Goal: Feedback & Contribution: Submit feedback/report problem

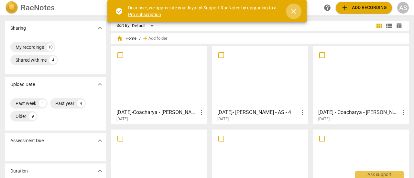
click at [293, 11] on span "close" at bounding box center [294, 11] width 8 height 8
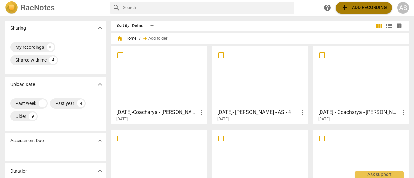
click at [361, 10] on span "add Add recording" at bounding box center [364, 8] width 46 height 8
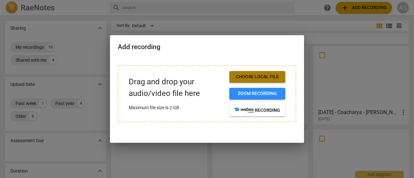
click at [258, 77] on span "Choose local file" at bounding box center [257, 77] width 46 height 6
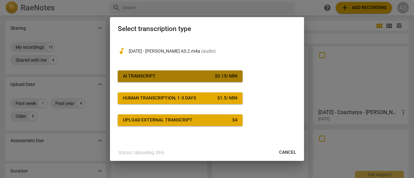
click at [200, 80] on button "AI Transcript $ 0.15 / min" at bounding box center [180, 76] width 125 height 12
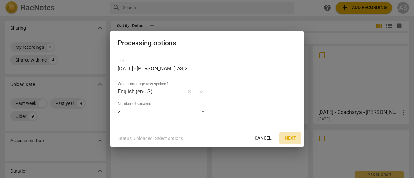
click at [291, 138] on span "Next" at bounding box center [290, 138] width 12 height 6
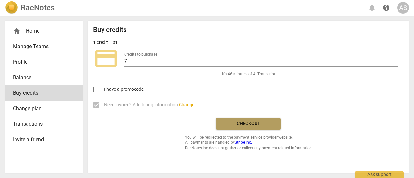
click at [254, 128] on button "Checkout" at bounding box center [248, 124] width 65 height 12
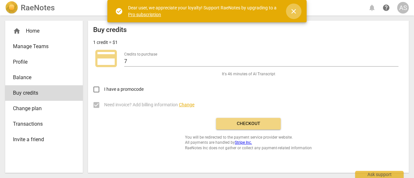
click at [291, 14] on span "close" at bounding box center [294, 11] width 8 height 8
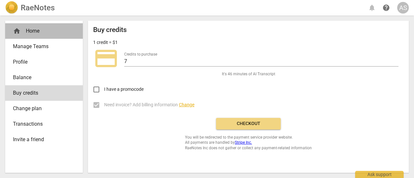
click at [37, 32] on div "home Home" at bounding box center [41, 31] width 57 height 8
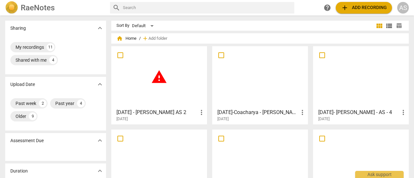
click at [155, 84] on span "warning" at bounding box center [159, 77] width 16 height 16
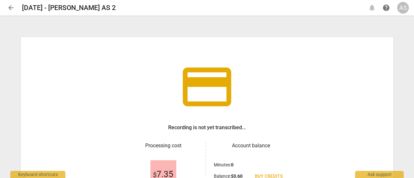
scroll to position [77, 0]
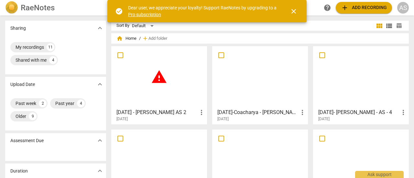
click at [293, 11] on span "close" at bounding box center [294, 11] width 8 height 8
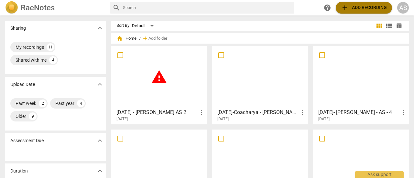
click at [359, 10] on span "add Add recording" at bounding box center [364, 8] width 46 height 8
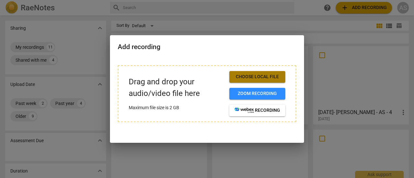
click at [261, 79] on span "Choose local file" at bounding box center [257, 77] width 46 height 6
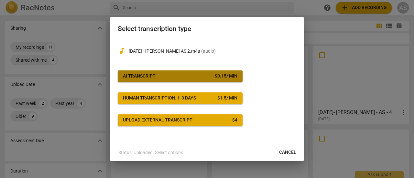
click at [203, 78] on span "AI Transcript $ 0.15 / min" at bounding box center [180, 76] width 114 height 6
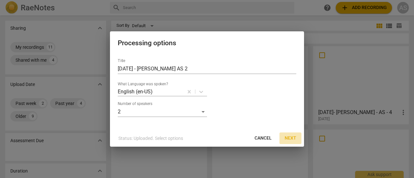
click at [286, 137] on span "Next" at bounding box center [290, 138] width 12 height 6
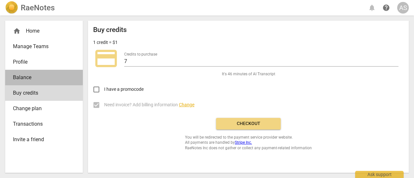
click at [26, 75] on span "Balance" at bounding box center [41, 78] width 57 height 8
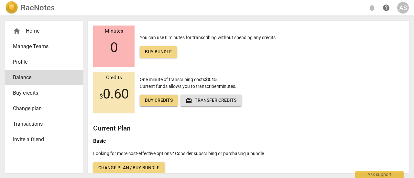
scroll to position [19, 0]
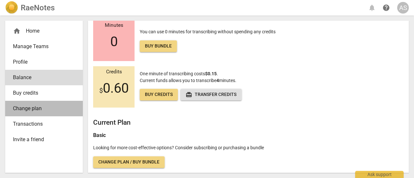
click at [37, 110] on span "Change plan" at bounding box center [41, 109] width 57 height 8
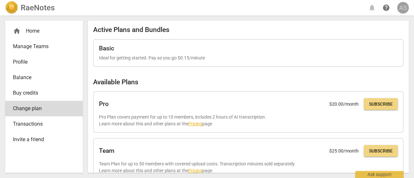
click at [404, 6] on div "AS" at bounding box center [403, 8] width 12 height 12
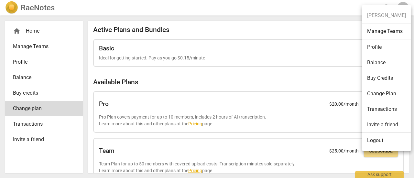
click at [379, 108] on li "Transactions" at bounding box center [386, 109] width 49 height 16
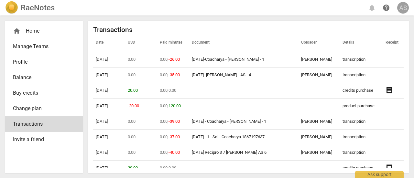
click at [402, 7] on div "AS" at bounding box center [403, 8] width 12 height 12
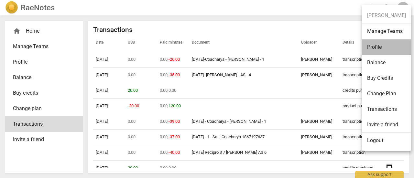
click at [394, 47] on li "Profile" at bounding box center [386, 47] width 49 height 16
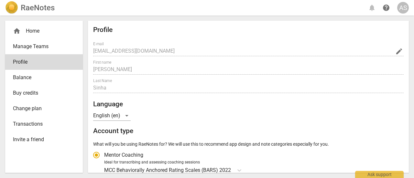
radio input "false"
click at [398, 11] on div "AS" at bounding box center [403, 8] width 12 height 12
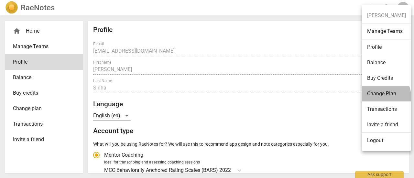
click at [374, 98] on li "Change Plan" at bounding box center [386, 94] width 49 height 16
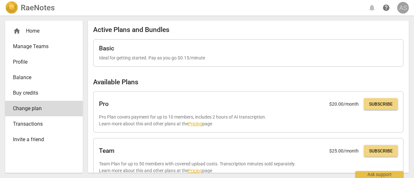
click at [403, 12] on div "AS" at bounding box center [403, 8] width 12 height 12
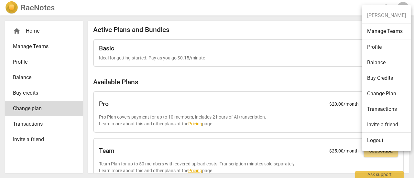
click at [326, 4] on div at bounding box center [207, 89] width 414 height 178
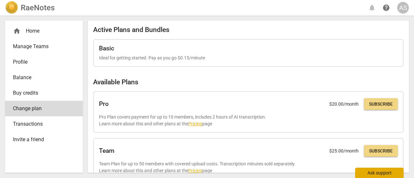
click at [377, 174] on div "Ask support" at bounding box center [379, 173] width 48 height 10
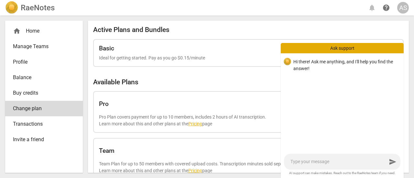
type textarea "I"
type textarea "I w"
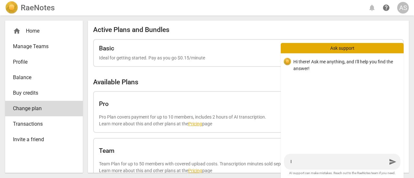
type textarea "I w"
type textarea "I wa"
type textarea "I was"
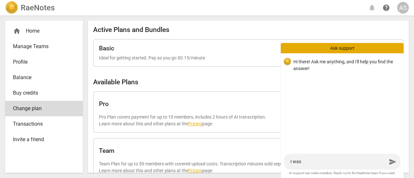
type textarea "I was"
type textarea "I was u"
type textarea "I was un"
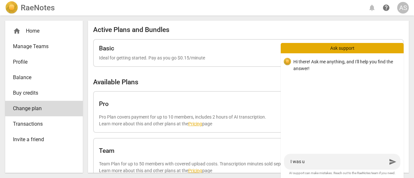
type textarea "I was un"
type textarea "I was und"
type textarea "I was unde"
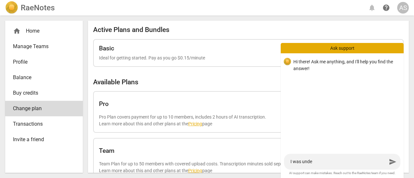
type textarea "I was under"
type textarea "I was under t"
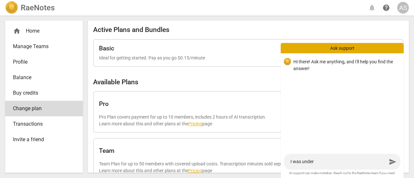
type textarea "I was under t"
type textarea "I was under th"
type textarea "I was under the"
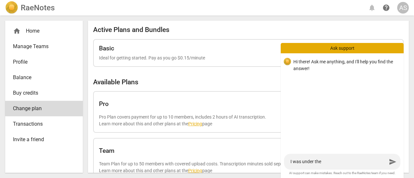
type textarea "I was under the"
type textarea "I was under the i"
type textarea "I was under the im"
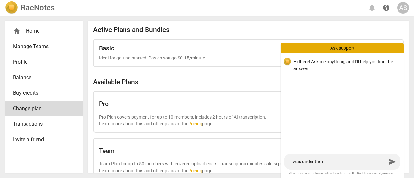
type textarea "I was under the im"
type textarea "I was under the imp"
type textarea "I was under the impr"
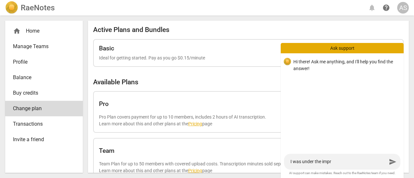
type textarea "I was under the impre"
type textarea "I was under the impres"
type textarea "I was under the impress"
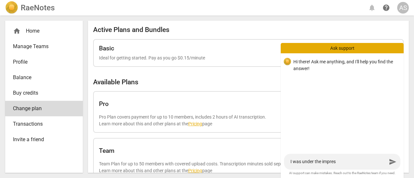
type textarea "I was under the impress"
type textarea "I was under the impressi"
type textarea "I was under the impressio"
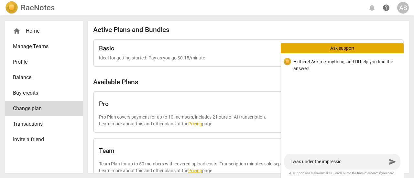
type textarea "I was under the impression"
type textarea "I was under the impression t"
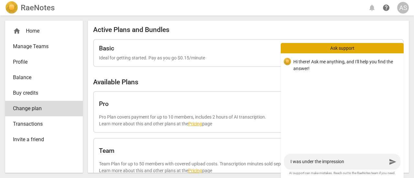
type textarea "I was under the impression t"
type textarea "I was under the impression th"
type textarea "I was under the impression tha"
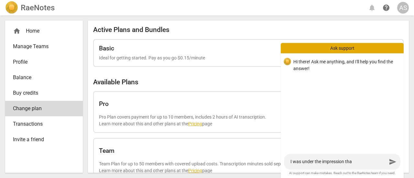
type textarea "I was under the impression that"
type textarea "I was under the impression that I"
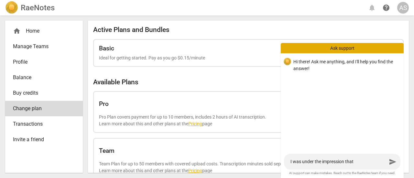
type textarea "I was under the impression that I"
type textarea "I was under the impression that I h"
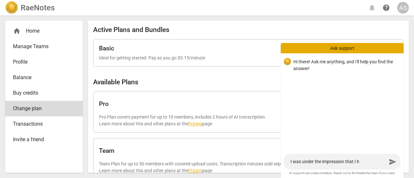
type textarea "I was under the impression that I ha"
type textarea "I was under the impression that I had"
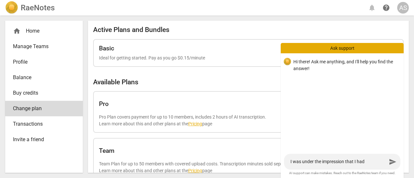
type textarea "I was under the impression that I had"
type textarea "I was under the impression that I had s"
type textarea "I was under the impression that I had su"
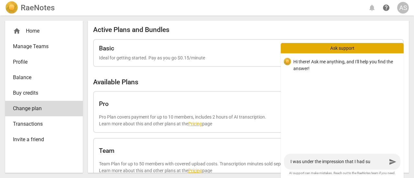
type textarea "I was under the impression that I had sub"
type textarea "I was under the impression that I had subs"
type textarea "I was under the impression that I had subsc"
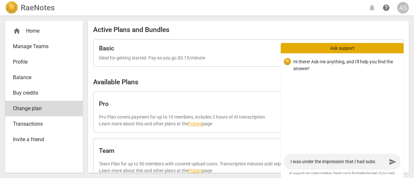
type textarea "I was under the impression that I had subsc"
type textarea "I was under the impression that I had subscr"
type textarea "I was under the impression that I had subscri"
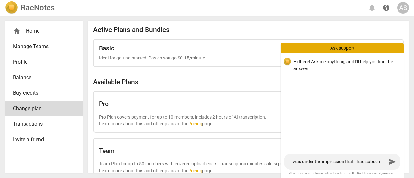
type textarea "I was under the impression that I had subscrib"
type textarea "I was under the impression that I had subscribe"
type textarea "I was under the impression that I had subscribed"
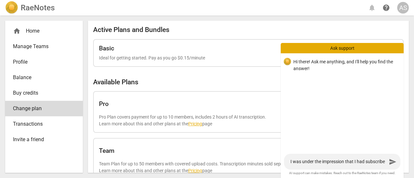
type textarea "I was under the impression that I had subscribed"
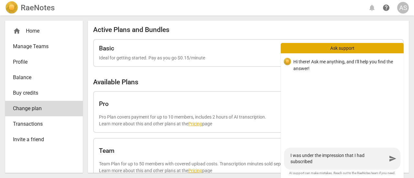
type textarea "I was under the impression that I had subscribed"
type textarea "I was under the impression that I had subscribed f"
type textarea "I was under the impression that I had subscribed fo"
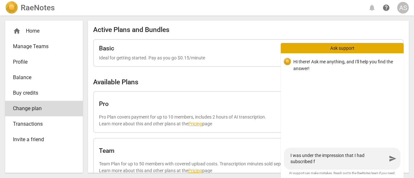
type textarea "I was under the impression that I had subscribed fo"
type textarea "I was under the impression that I had subscribed for"
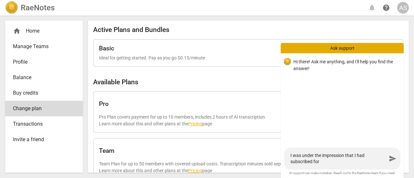
type textarea "I was under the impression that I had subscribed for P"
type textarea "I was under the impression that I had subscribed for PR"
type textarea "I was under the impression that I had subscribed for PRO"
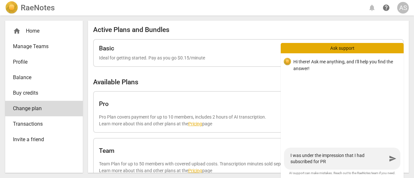
type textarea "I was under the impression that I had subscribed for PRO"
type textarea "I was under the impression that I had subscribed for PRO."
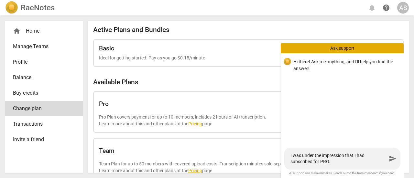
type textarea "I was under the impression that I had subscribed for PRO. I"
type textarea "I was under the impression that I had subscribed for PRO. It"
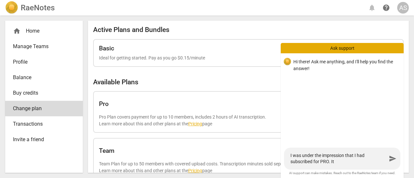
type textarea "I was under the impression that I had subscribed for PRO. It"
type textarea "I was under the impression that I had subscribed for PRO. I"
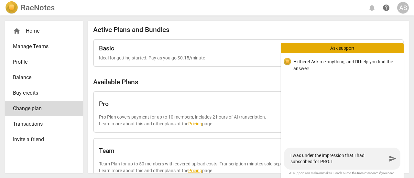
type textarea "I was under the impression that I had subscribed for PRO."
type textarea "I was under the impression that I had subscribed for PRO"
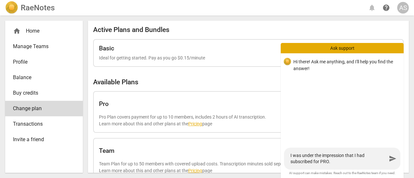
type textarea "I was under the impression that I had subscribed for PRO"
type textarea "I was under the impression that I had subscribed for PRO a"
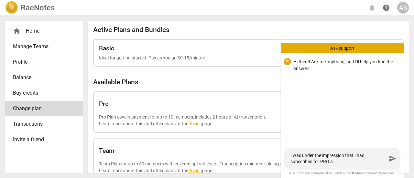
type textarea "I was under the impression that I had subscribed for PRO an"
type textarea "I was under the impression that I had subscribed for PRO and"
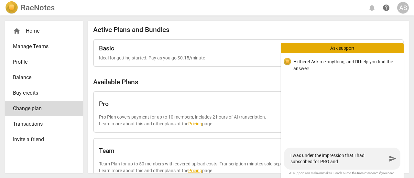
type textarea "I was under the impression that I had subscribed for PRO and"
type textarea "I was under the impression that I had subscribed for PRO and m"
type textarea "I was under the impression that I had subscribed for PRO and my"
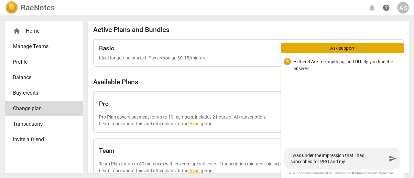
type textarea "I was under the impression that I had subscribed for PRO and my"
type textarea "I was under the impression that I had subscribed for PRO and my c"
type textarea "I was under the impression that I had subscribed for PRO and my cr"
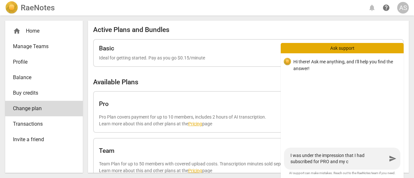
type textarea "I was under the impression that I had subscribed for PRO and my cr"
type textarea "I was under the impression that I had subscribed for PRO and my cre"
type textarea "I was under the impression that I had subscribed for PRO and my cred"
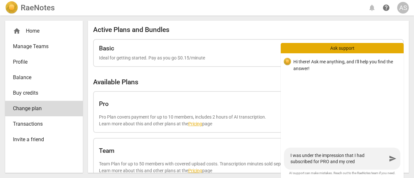
type textarea "I was under the impression that I had subscribed for PRO and my credi"
type textarea "I was under the impression that I had subscribed for PRO and my credit"
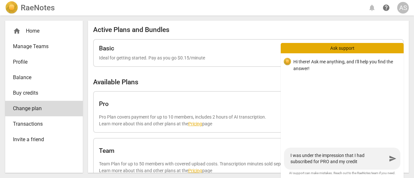
type textarea "I was under the impression that I had subscribed for PRO and my credit"
type textarea "I was under the impression that I had subscribed for PRO and my credit c"
type textarea "I was under the impression that I had subscribed for PRO and my credit ca"
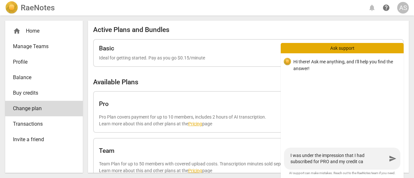
type textarea "I was under the impression that I had subscribed for PRO and my credit car"
type textarea "I was under the impression that I had subscribed for PRO and my credit card"
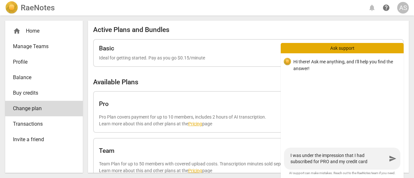
type textarea "I was under the impression that I had subscribed for PRO and my credit card"
type textarea "I was under the impression that I had subscribed for PRO and my credit card i"
type textarea "I was under the impression that I had subscribed for PRO and my credit card is"
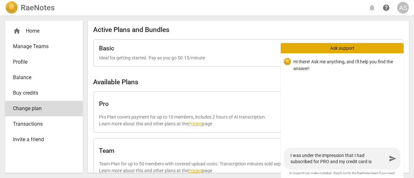
type textarea "I was under the impression that I had subscribed for PRO and my credit card is"
type textarea "I was under the impression that I had subscribed for PRO and my credit card is c"
type textarea "I was under the impression that I had subscribed for PRO and my credit card is …"
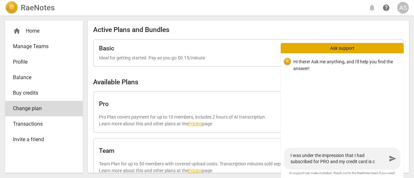
type textarea "I was under the impression that I had subscribed for PRO and my credit card is …"
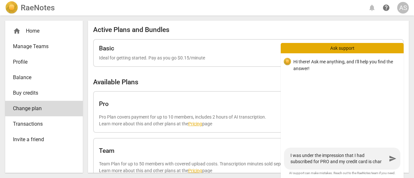
type textarea "I was under the impression that I had subscribed for PRO and my credit card is …"
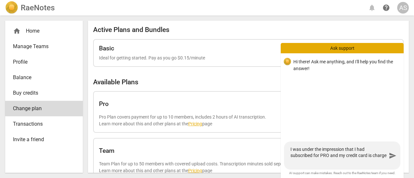
type textarea "I was under the impression that I had subscribed for PRO and my credit card is …"
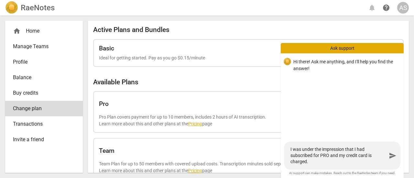
type textarea "I was under the impression that I had subscribed for PRO and my credit card is …"
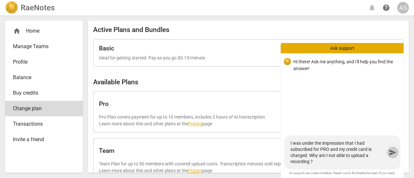
click at [390, 155] on span "send" at bounding box center [392, 153] width 8 height 8
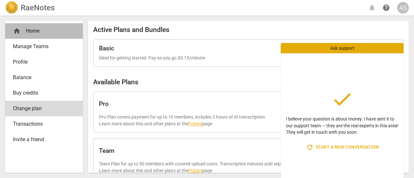
click at [35, 33] on div "home Home" at bounding box center [41, 31] width 57 height 8
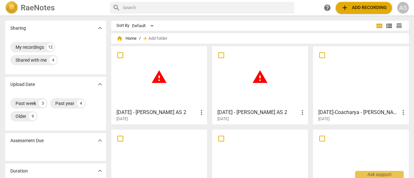
click at [156, 81] on span "warning" at bounding box center [159, 77] width 16 height 16
click at [156, 0] on html "RaeNotes search help add Add recording AS Sharing expand_more My recordings 12 …" at bounding box center [207, 0] width 414 height 0
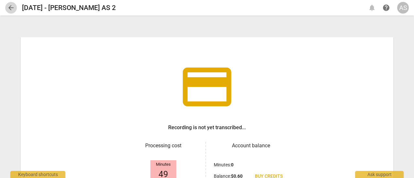
click at [10, 8] on span "arrow_back" at bounding box center [11, 8] width 8 height 8
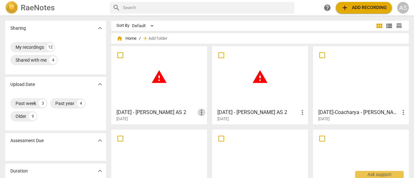
click at [201, 114] on span "more_vert" at bounding box center [201, 113] width 8 height 8
click at [205, 128] on li "Delete" at bounding box center [209, 128] width 25 height 16
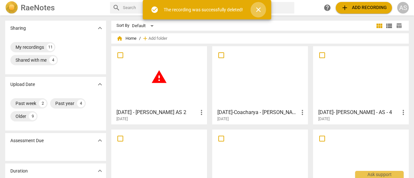
click at [257, 12] on span "close" at bounding box center [258, 10] width 8 height 8
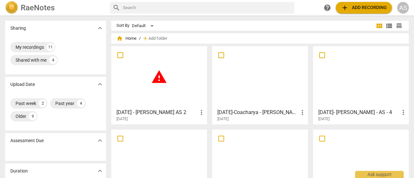
click at [162, 82] on span "warning" at bounding box center [159, 77] width 16 height 16
click at [363, 5] on span "add Add recording" at bounding box center [364, 8] width 46 height 8
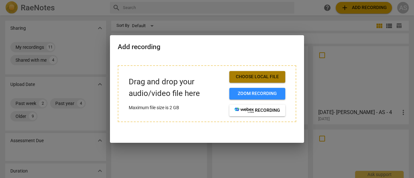
click at [264, 79] on span "Choose local file" at bounding box center [257, 77] width 46 height 6
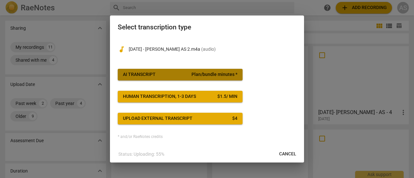
click at [192, 76] on span "Plan/bundle minutes *" at bounding box center [214, 74] width 46 height 6
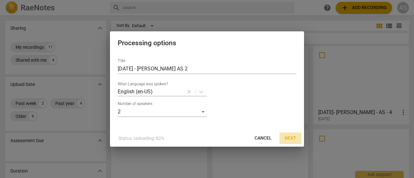
click at [291, 140] on span "Next" at bounding box center [290, 138] width 12 height 6
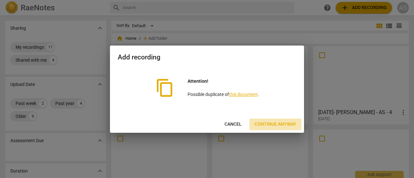
click at [276, 125] on span "Continue anyway" at bounding box center [275, 124] width 42 height 6
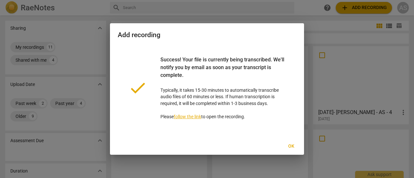
click at [189, 118] on link "follow the link" at bounding box center [187, 116] width 27 height 5
